Goal: Check status: Check status

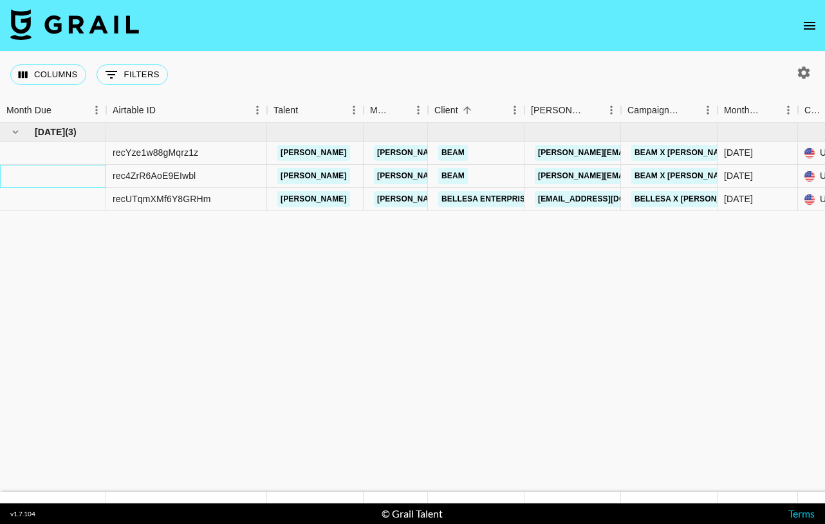
click at [11, 176] on div at bounding box center [53, 176] width 106 height 23
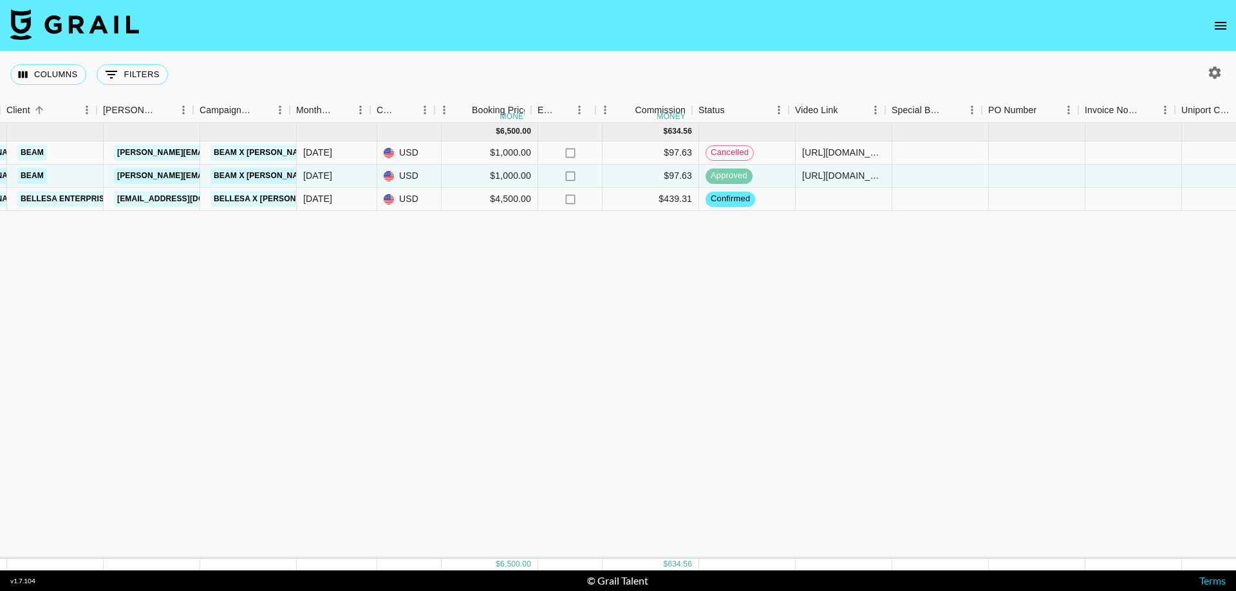
scroll to position [0, 429]
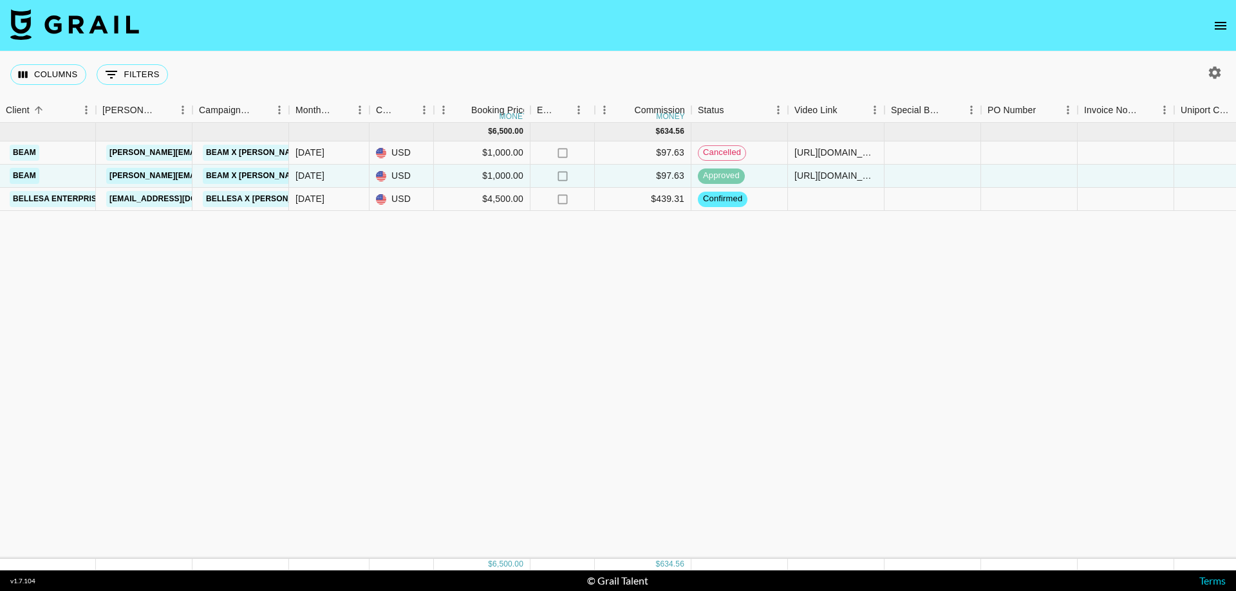
click at [791, 254] on div "[DATE] ( 3 ) $ 6,500.00 $ 634.56 recYze1w88gMqrz1z [PERSON_NAME] [PERSON_NAME][…" at bounding box center [639, 341] width 2137 height 436
click at [824, 200] on div at bounding box center [836, 199] width 97 height 23
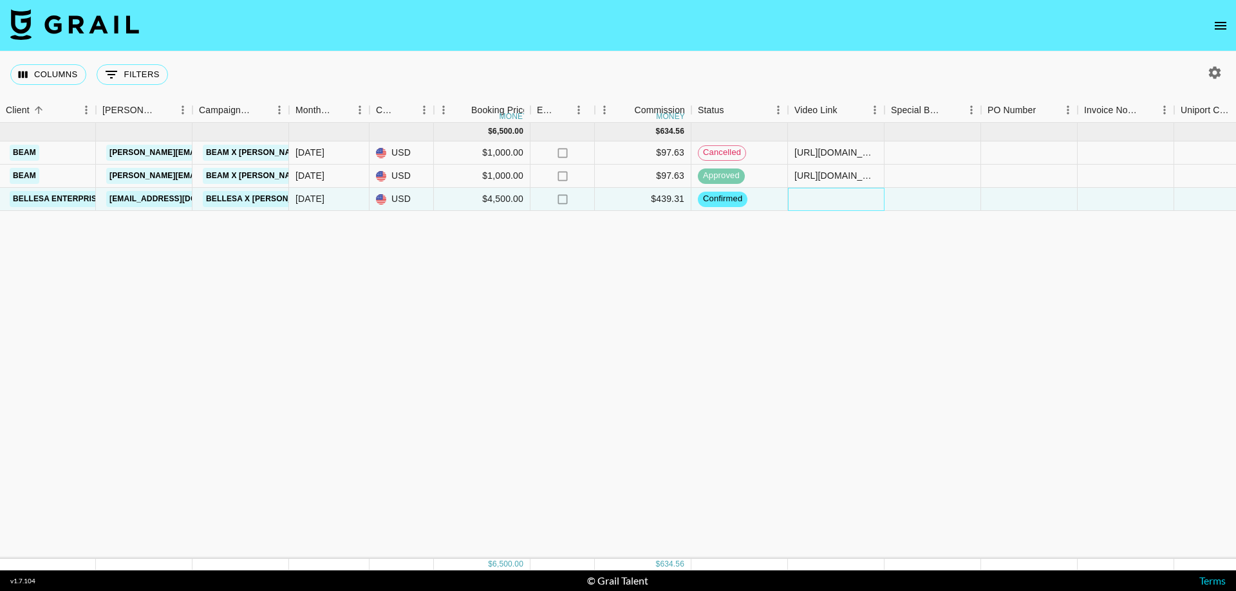
click at [824, 200] on div at bounding box center [836, 199] width 97 height 23
type input "[URL][DOMAIN_NAME]"
click at [720, 177] on span "approved" at bounding box center [721, 176] width 47 height 12
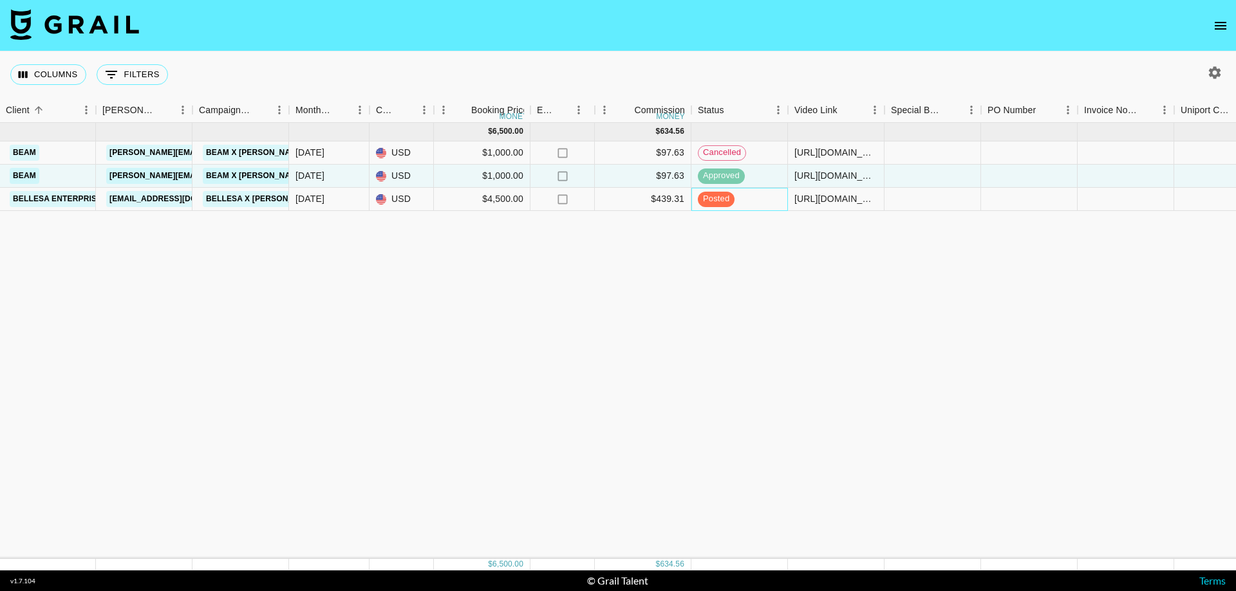
click at [719, 202] on span "posted" at bounding box center [716, 199] width 37 height 12
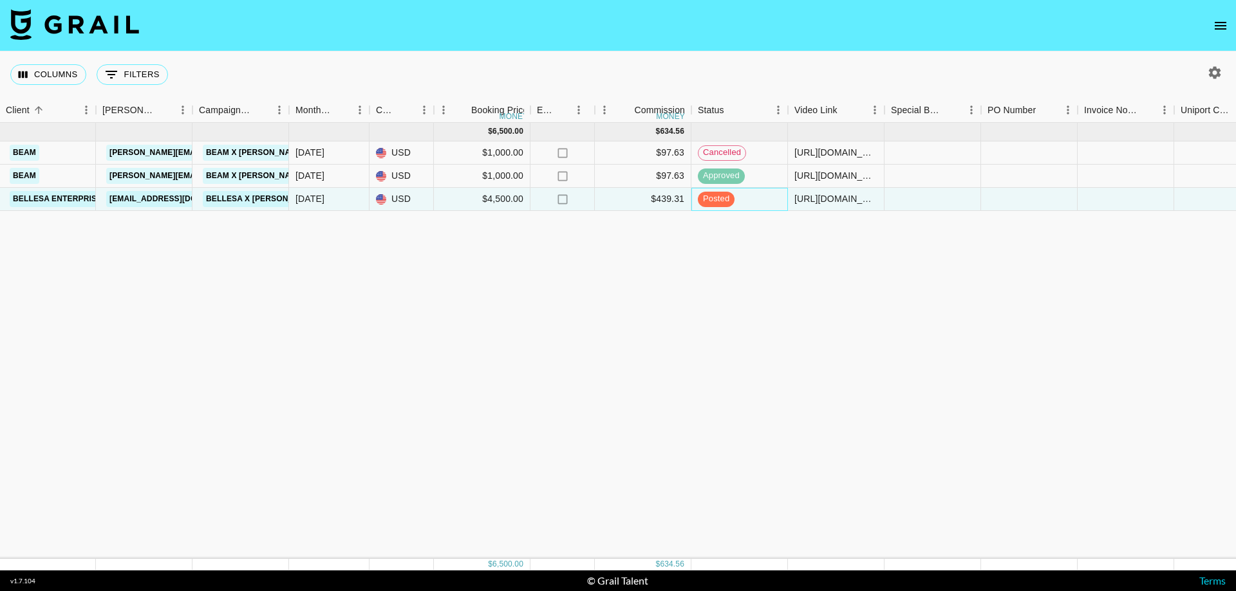
click at [752, 198] on div "posted" at bounding box center [739, 199] width 97 height 23
click at [723, 176] on span "approved" at bounding box center [721, 176] width 47 height 12
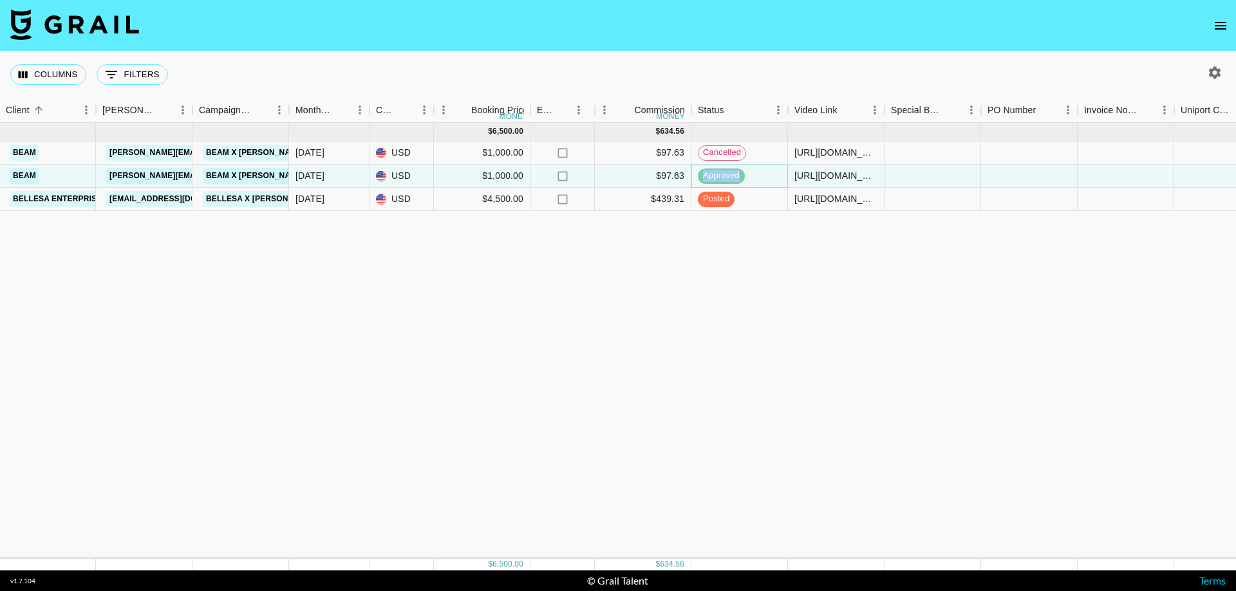
click at [723, 176] on span "approved" at bounding box center [721, 176] width 47 height 12
click at [763, 172] on div "approved" at bounding box center [739, 176] width 97 height 23
click at [752, 178] on div "approved" at bounding box center [739, 176] width 97 height 23
click at [824, 174] on div "[URL][DOMAIN_NAME]" at bounding box center [835, 175] width 83 height 13
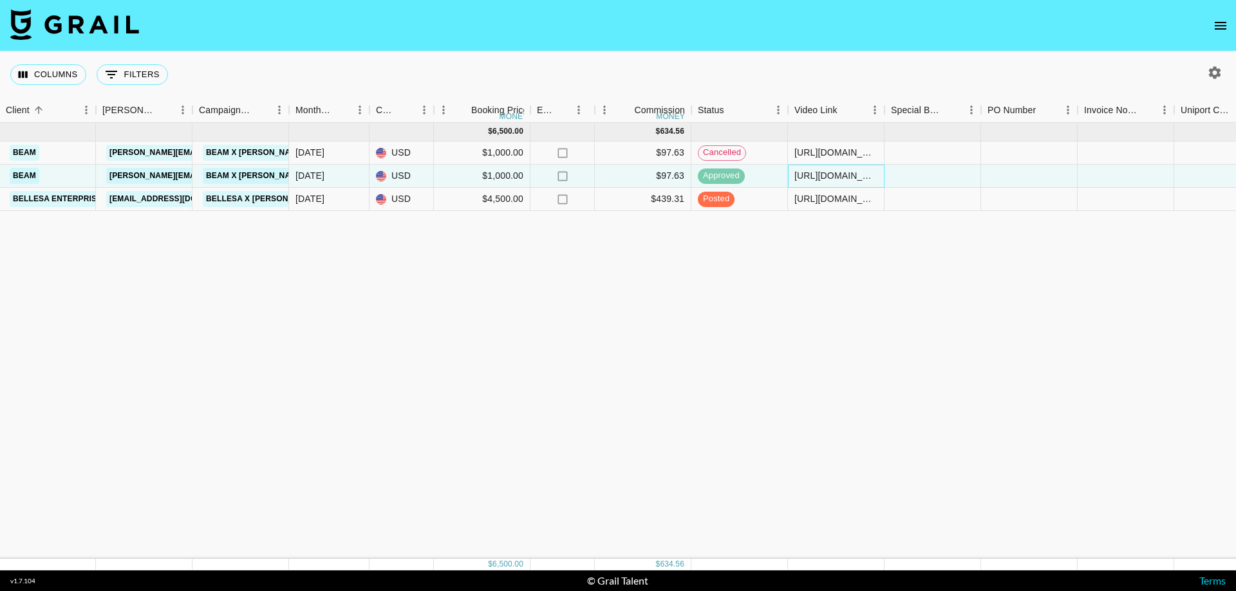
click at [824, 174] on div "[URL][DOMAIN_NAME]" at bounding box center [835, 175] width 83 height 13
click at [822, 297] on div "[DATE] ( 3 ) $ 6,500.00 $ 634.56 recYze1w88gMqrz1z [PERSON_NAME] [PERSON_NAME][…" at bounding box center [639, 341] width 2137 height 436
click at [732, 195] on span "posted" at bounding box center [716, 199] width 37 height 12
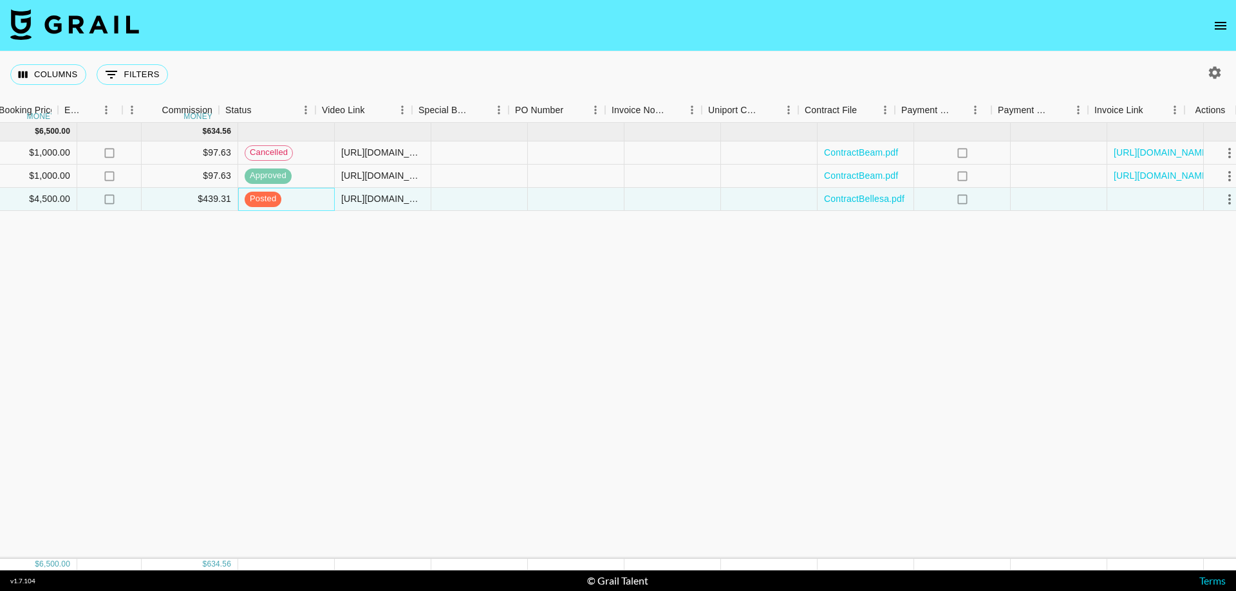
scroll to position [0, 901]
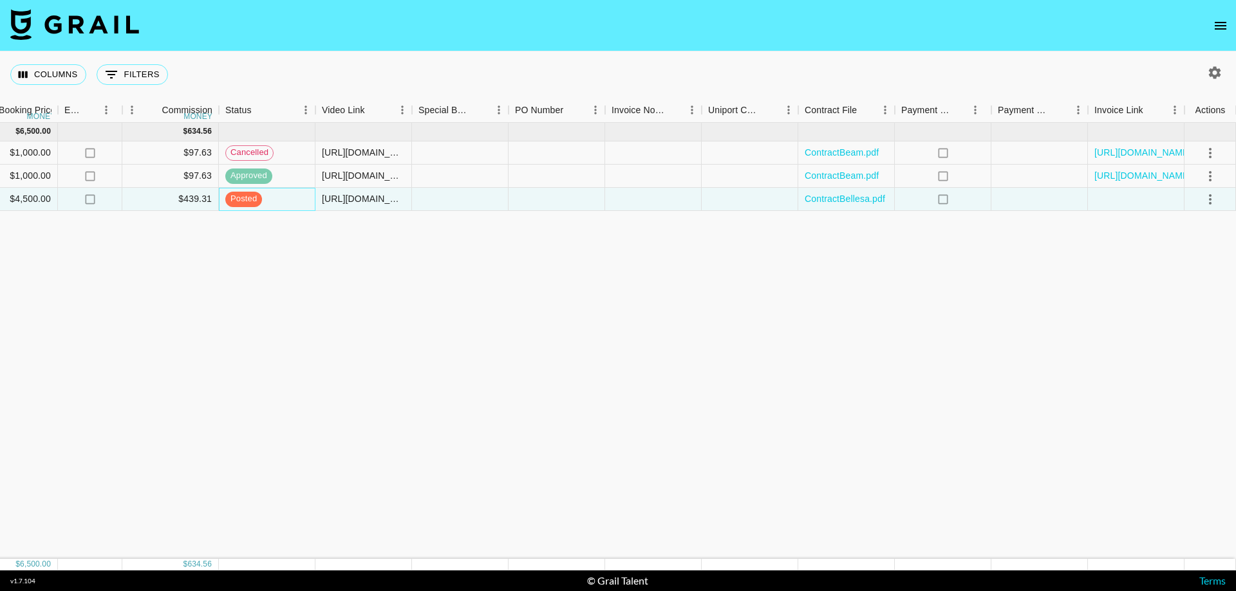
click at [261, 198] on span "posted" at bounding box center [243, 199] width 37 height 12
click at [268, 194] on div "posted" at bounding box center [267, 199] width 97 height 23
click at [281, 196] on div "posted" at bounding box center [267, 199] width 97 height 23
click at [233, 108] on div "Status" at bounding box center [238, 110] width 26 height 25
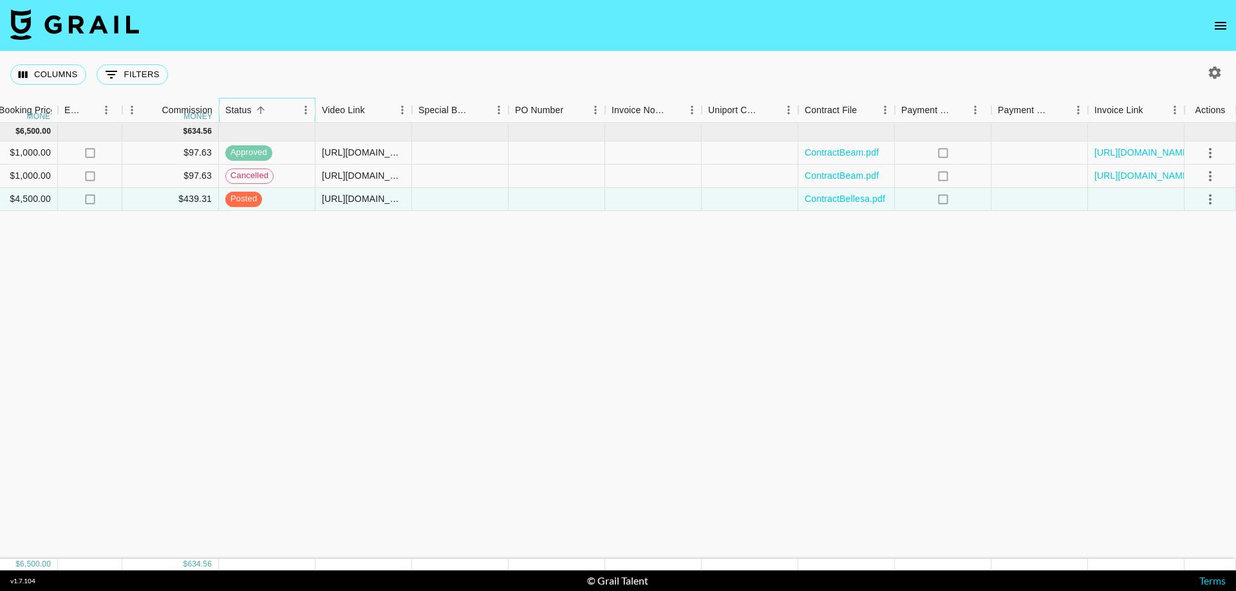
click at [233, 108] on div "Status" at bounding box center [238, 110] width 26 height 25
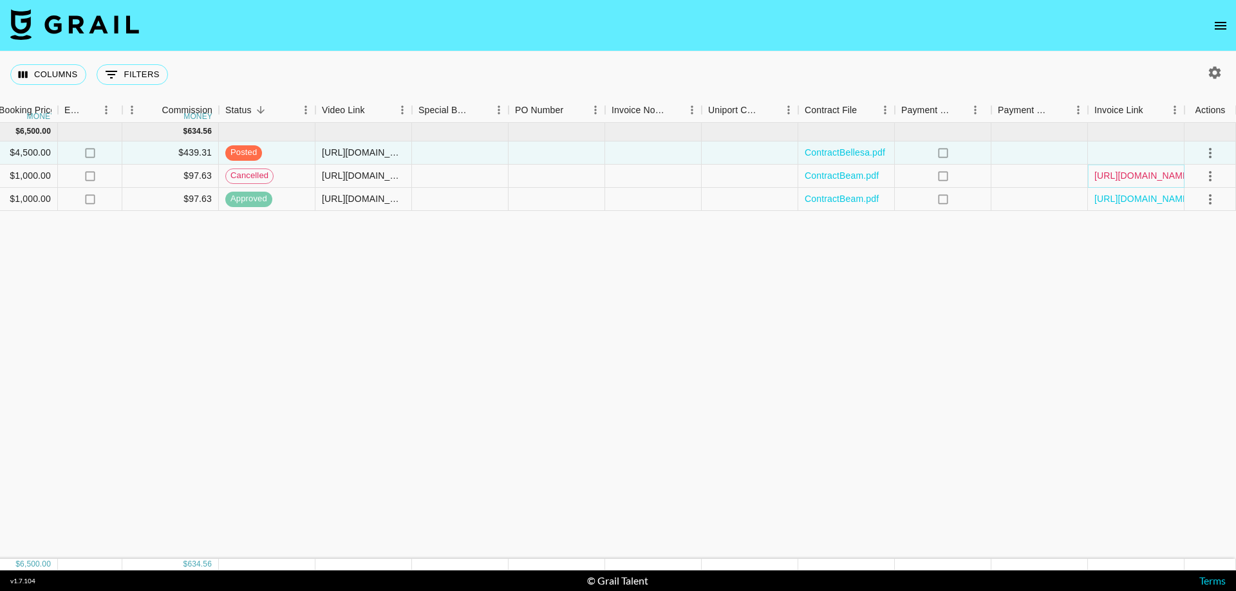
click at [824, 176] on link "[URL][DOMAIN_NAME]" at bounding box center [1142, 175] width 97 height 13
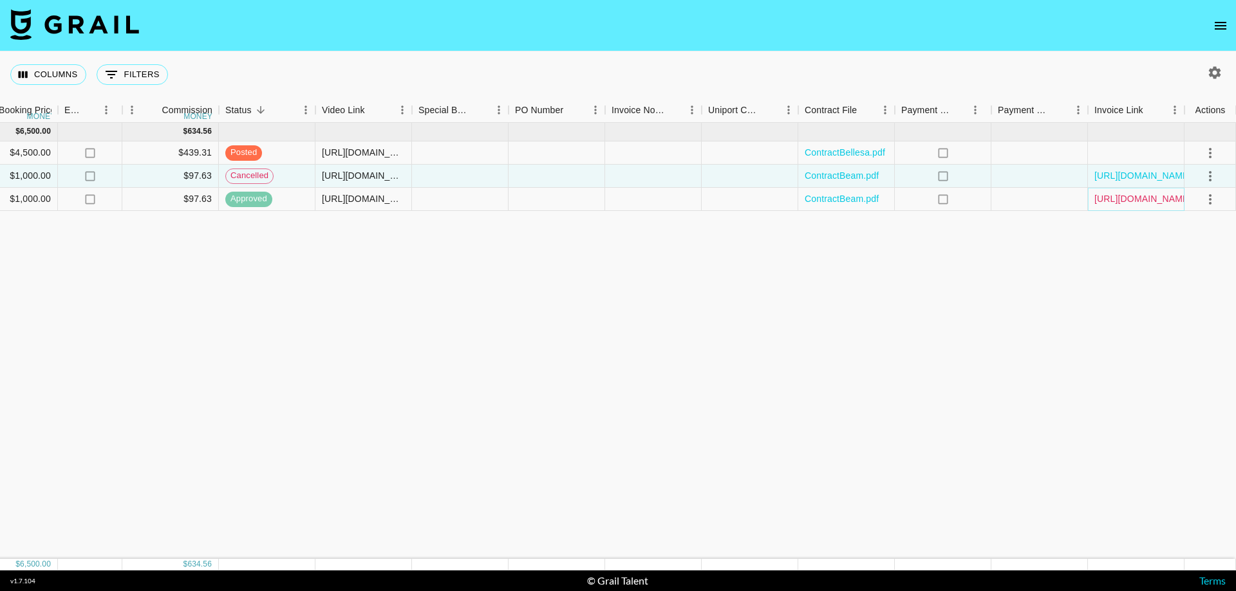
click at [824, 201] on link "[URL][DOMAIN_NAME]" at bounding box center [1142, 198] width 97 height 13
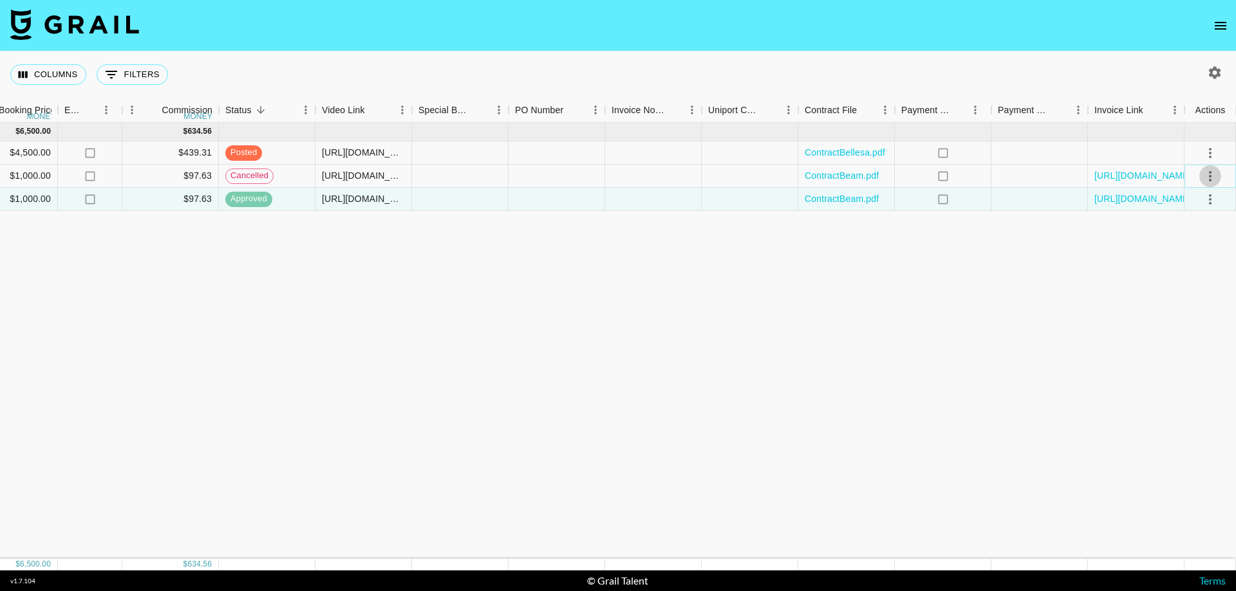
click at [824, 180] on icon "select merge strategy" at bounding box center [1209, 176] width 15 height 15
click at [824, 151] on icon "select merge strategy" at bounding box center [1209, 152] width 15 height 15
click at [756, 318] on div "[DATE] ( 3 ) $ 6,500.00 $ 634.56 recUTqmXMf6Y8GRHm [PERSON_NAME] [PERSON_NAME][…" at bounding box center [167, 341] width 2137 height 436
click at [824, 152] on icon "select merge strategy" at bounding box center [1209, 152] width 15 height 15
click at [824, 428] on div "[DATE] ( 3 ) $ 6,500.00 $ 634.56 recUTqmXMf6Y8GRHm [PERSON_NAME] [PERSON_NAME][…" at bounding box center [167, 341] width 2137 height 436
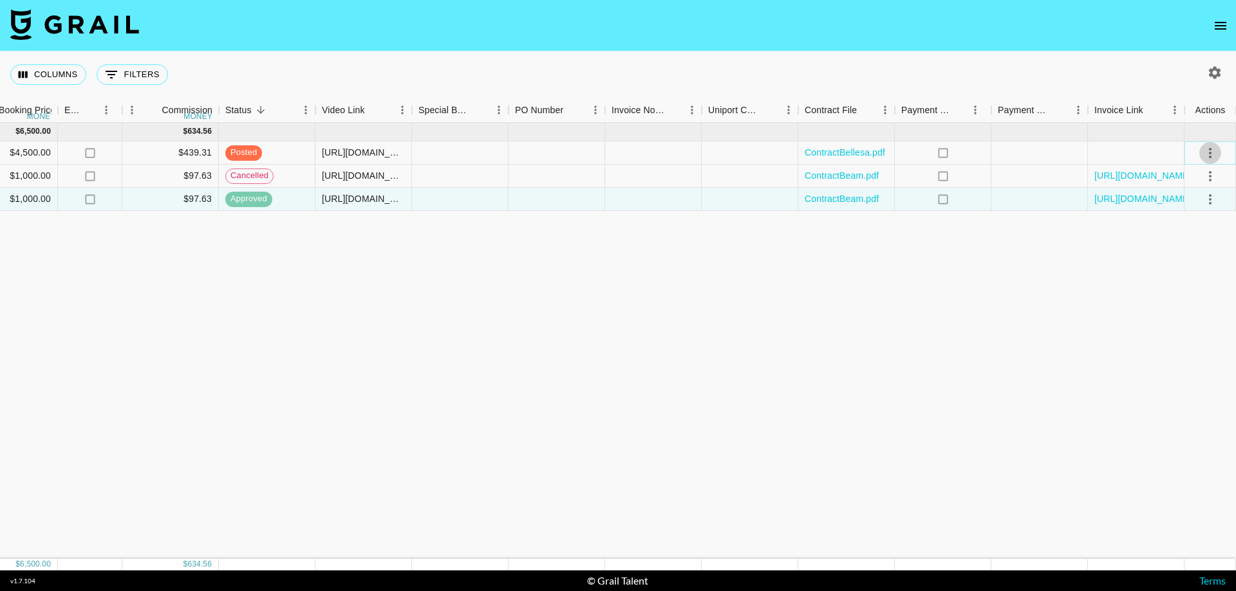
click at [824, 158] on icon "select merge strategy" at bounding box center [1209, 152] width 15 height 15
click at [824, 378] on div "[DATE] ( 3 ) $ 6,500.00 $ 634.56 recUTqmXMf6Y8GRHm [PERSON_NAME] [PERSON_NAME][…" at bounding box center [167, 341] width 2137 height 436
click at [824, 148] on icon "select merge strategy" at bounding box center [1209, 152] width 15 height 15
drag, startPoint x: 736, startPoint y: 350, endPoint x: 437, endPoint y: 88, distance: 397.7
click at [735, 350] on div "[DATE] ( 3 ) $ 6,500.00 $ 634.56 recUTqmXMf6Y8GRHm [PERSON_NAME] [PERSON_NAME][…" at bounding box center [167, 341] width 2137 height 436
